Goal: Information Seeking & Learning: Learn about a topic

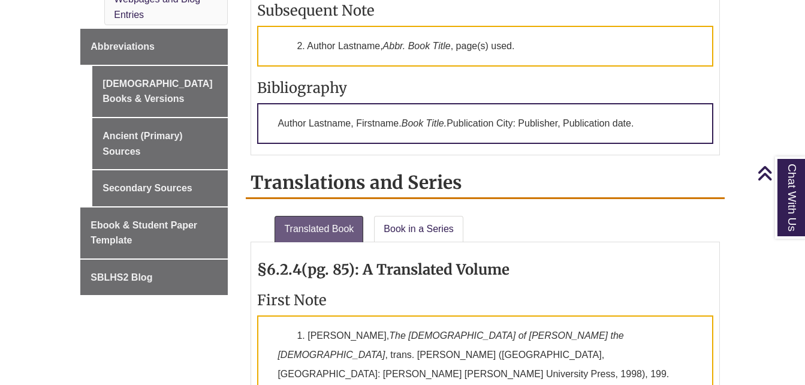
scroll to position [899, 0]
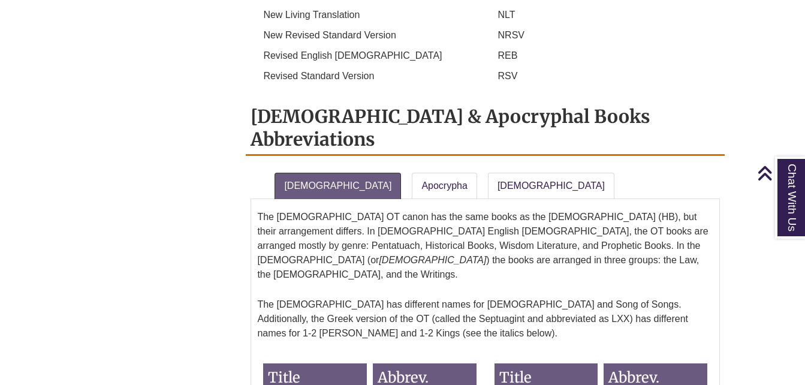
scroll to position [839, 0]
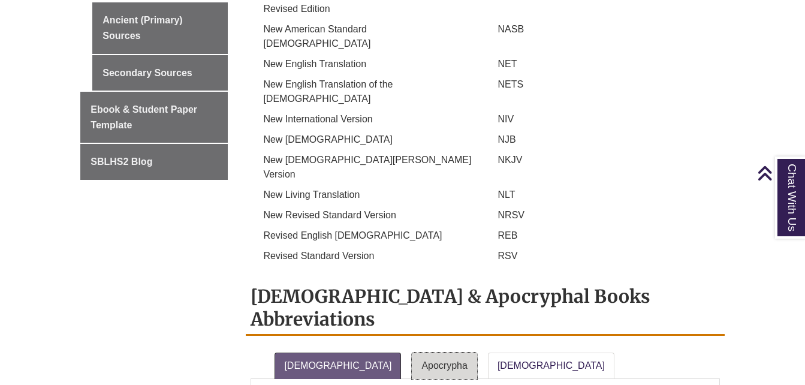
click at [412, 353] on link "Apocrypha" at bounding box center [444, 366] width 65 height 26
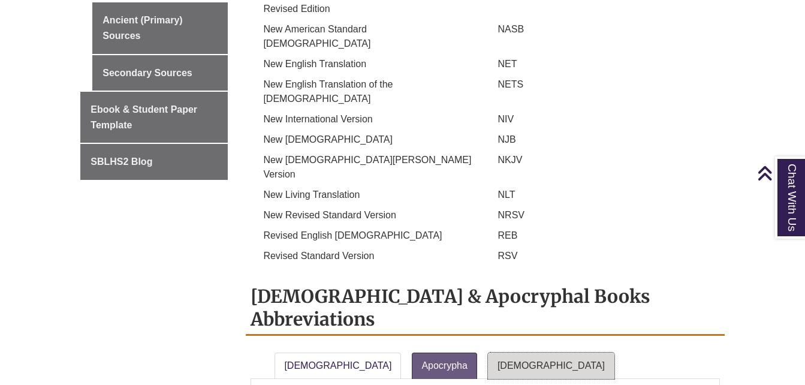
click at [499, 353] on link "[DEMOGRAPHIC_DATA]" at bounding box center [551, 366] width 127 height 26
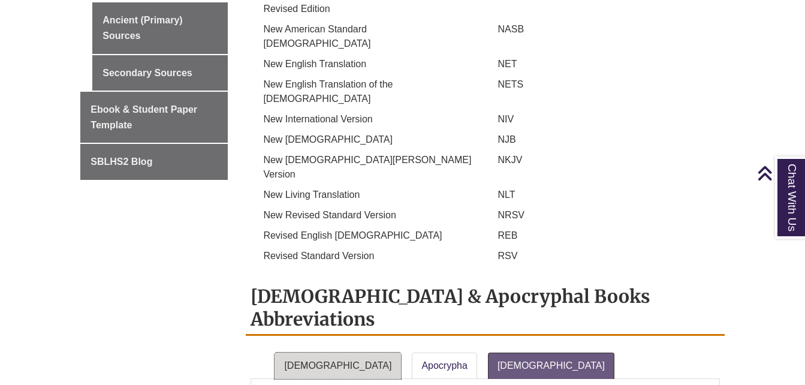
click at [282, 353] on link "[DEMOGRAPHIC_DATA]" at bounding box center [338, 366] width 127 height 26
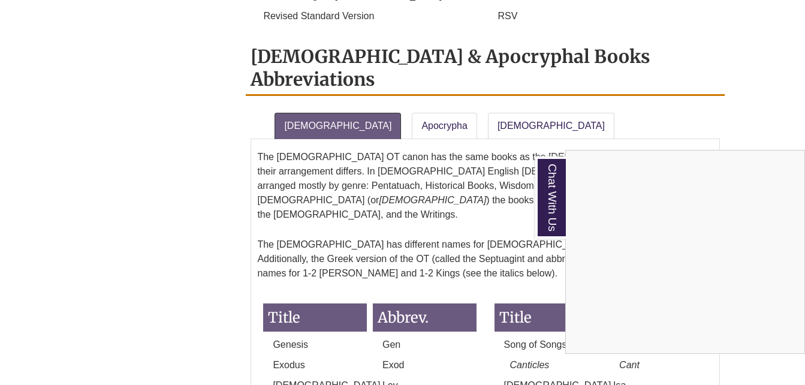
scroll to position [899, 0]
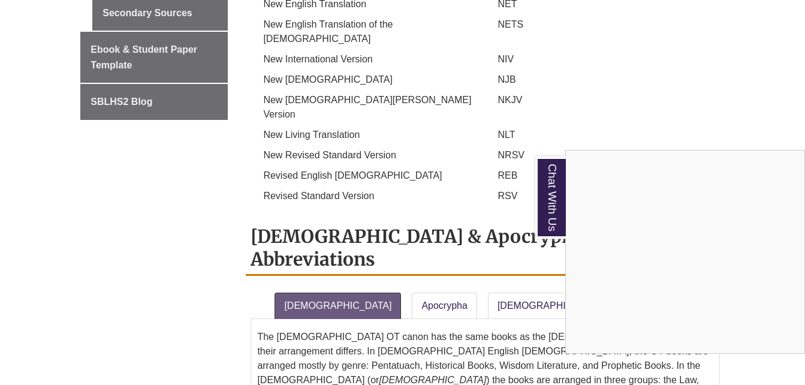
click at [505, 127] on div "Chat With Us" at bounding box center [402, 192] width 805 height 385
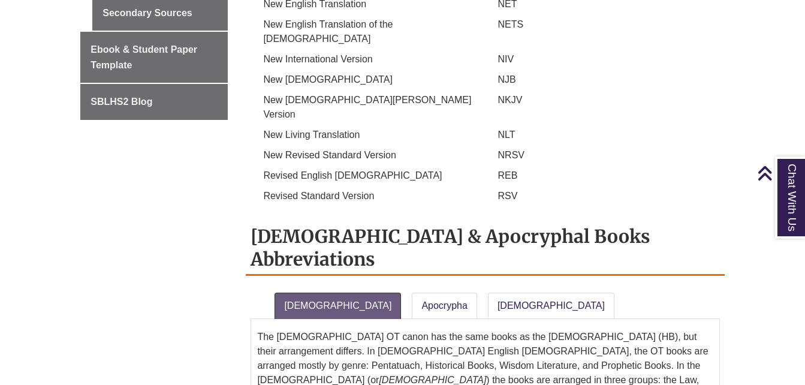
click at [483, 288] on li "[DEMOGRAPHIC_DATA]" at bounding box center [551, 303] width 137 height 31
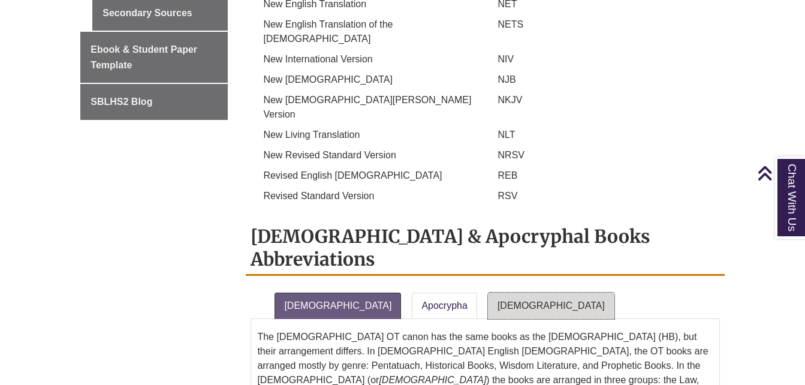
click at [488, 293] on link "[DEMOGRAPHIC_DATA]" at bounding box center [551, 306] width 127 height 26
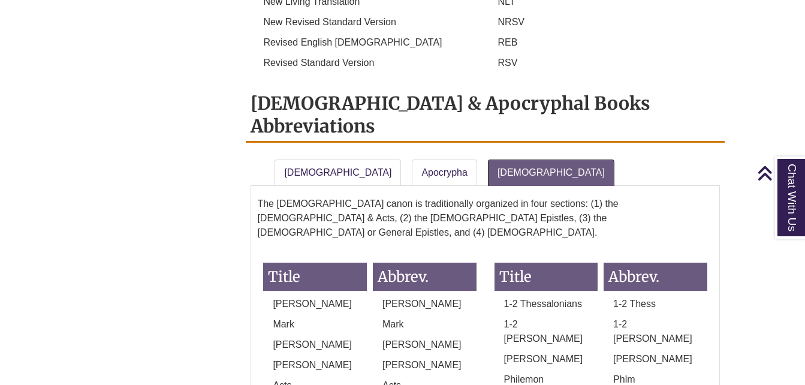
scroll to position [959, 0]
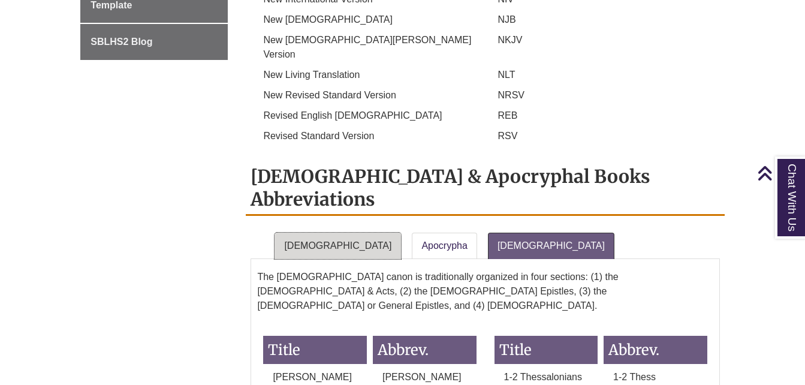
click at [336, 233] on link "[DEMOGRAPHIC_DATA]" at bounding box center [338, 246] width 127 height 26
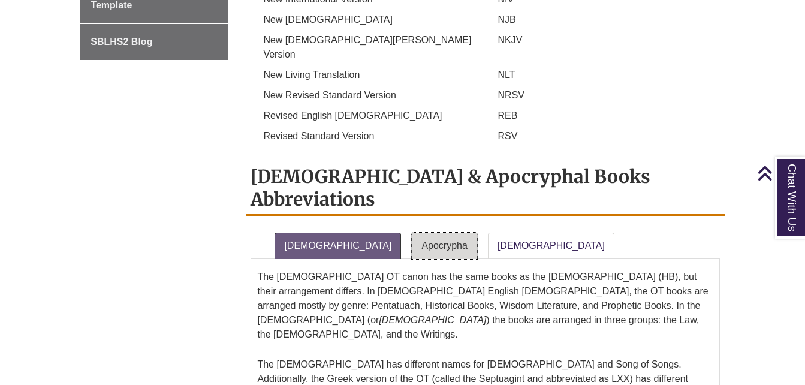
click at [419, 233] on link "Apocrypha" at bounding box center [444, 246] width 65 height 26
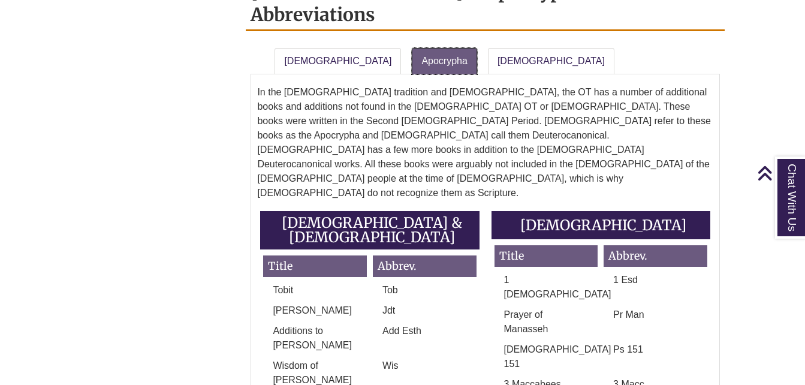
scroll to position [1139, 0]
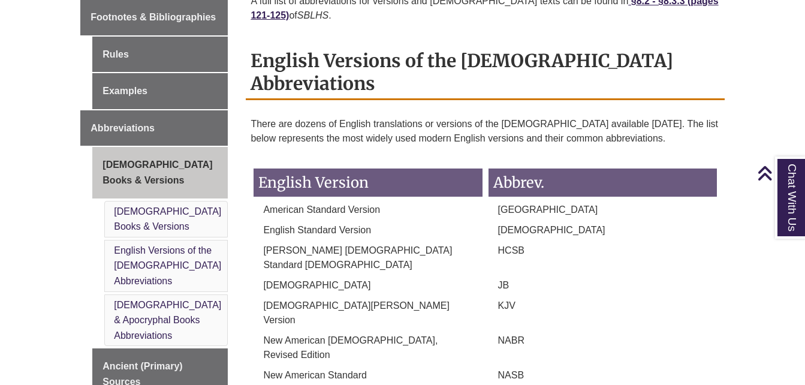
scroll to position [480, 0]
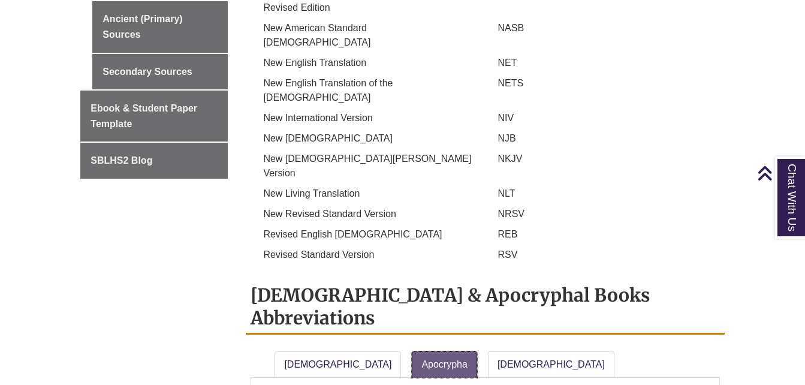
scroll to position [839, 0]
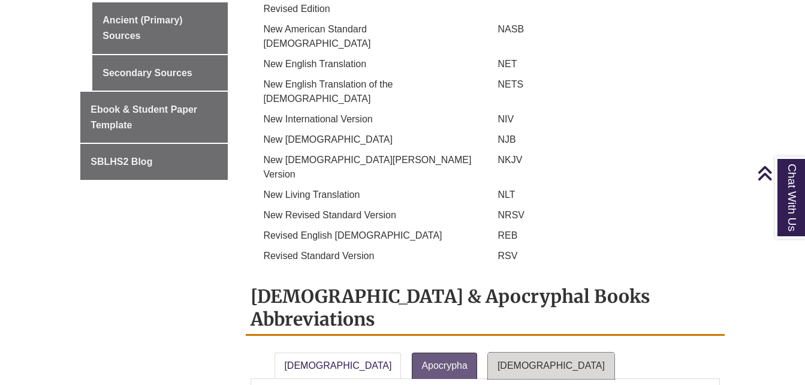
click at [488, 353] on link "New Testament" at bounding box center [551, 366] width 127 height 26
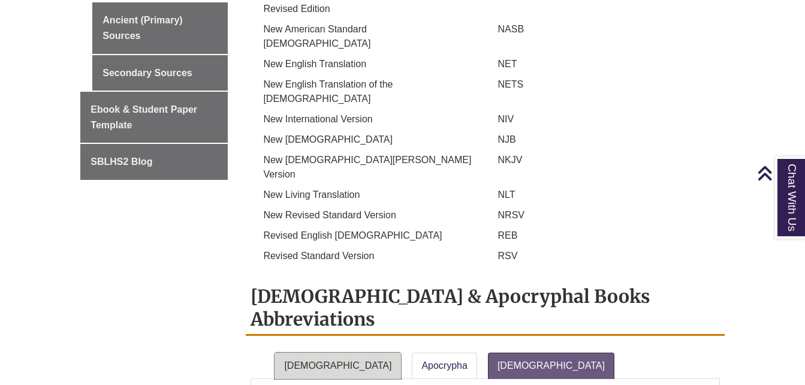
click at [345, 353] on link "Old Testament" at bounding box center [338, 366] width 127 height 26
